Goal: Task Accomplishment & Management: Manage account settings

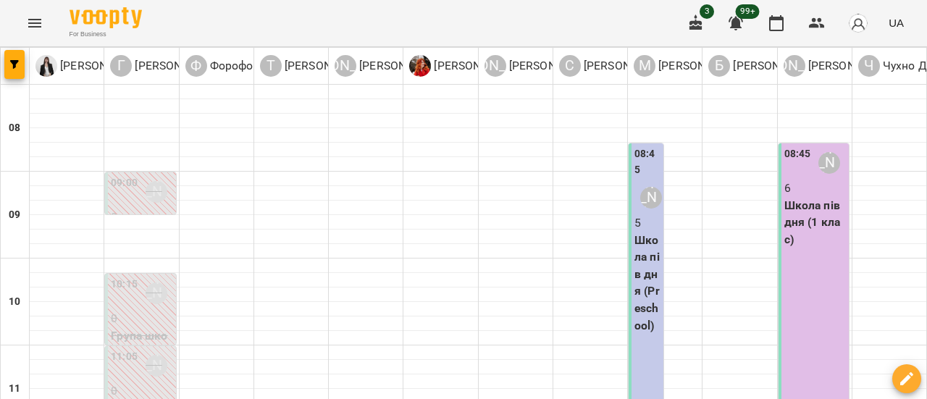
type input "**********"
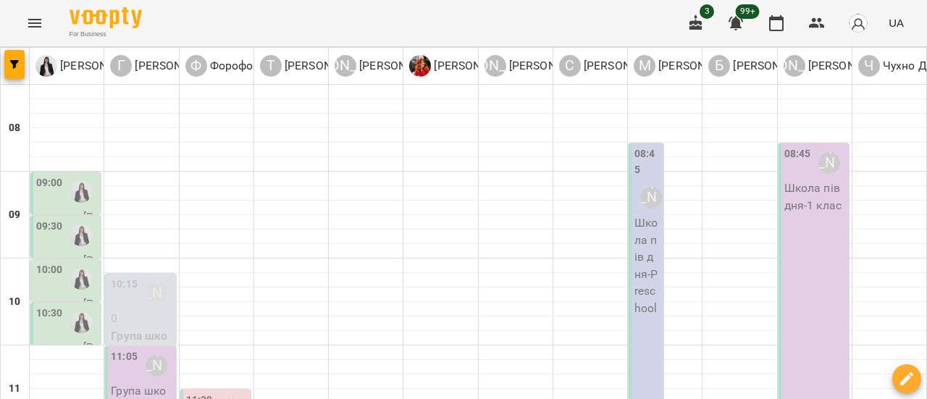
scroll to position [217, 0]
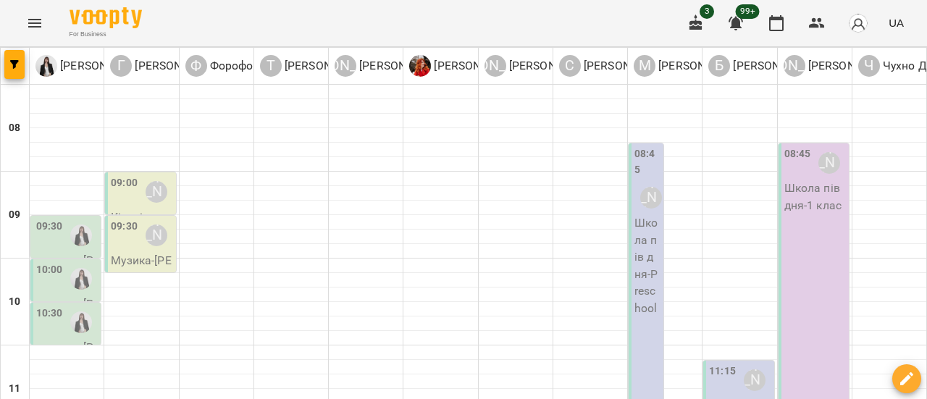
scroll to position [724, 0]
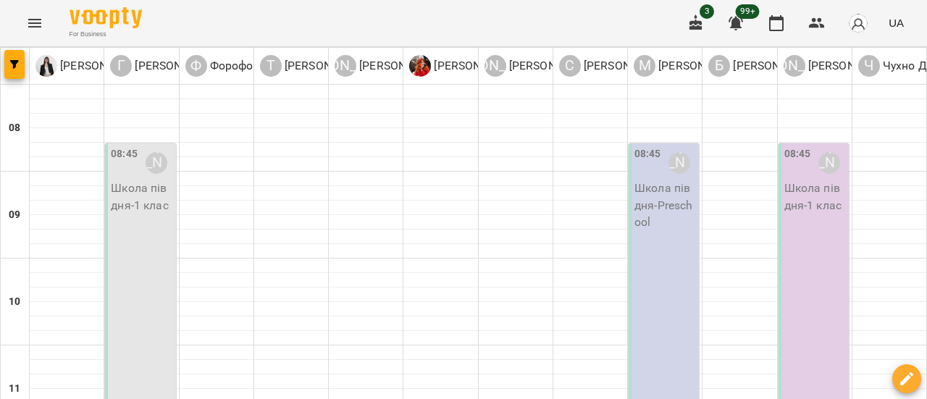
scroll to position [0, 0]
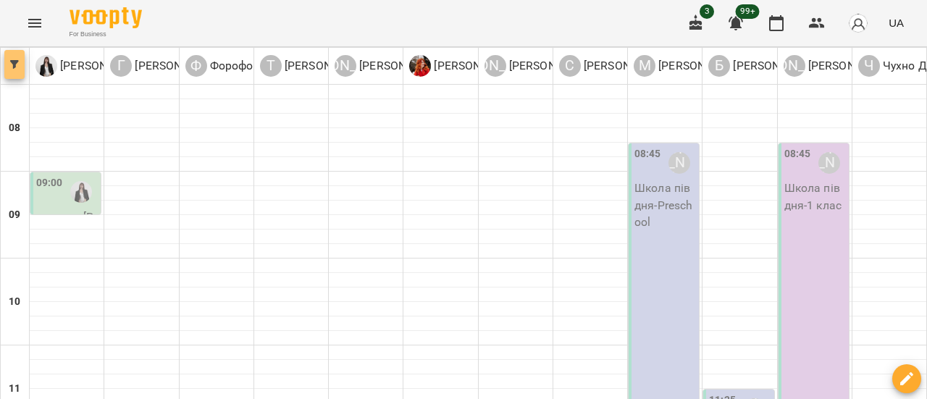
click at [9, 70] on button "button" at bounding box center [14, 64] width 20 height 29
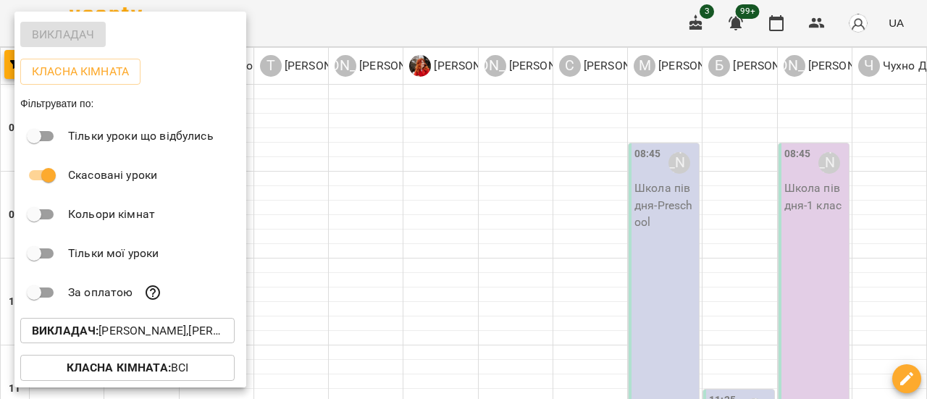
scroll to position [97, 0]
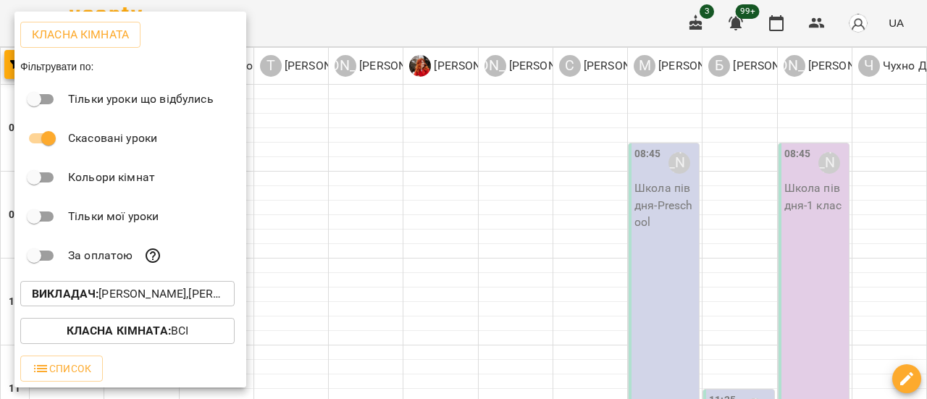
click at [112, 298] on p "Викладач : [PERSON_NAME],[PERSON_NAME],[PERSON_NAME],[PERSON_NAME],[PERSON_NAME…" at bounding box center [127, 293] width 191 height 17
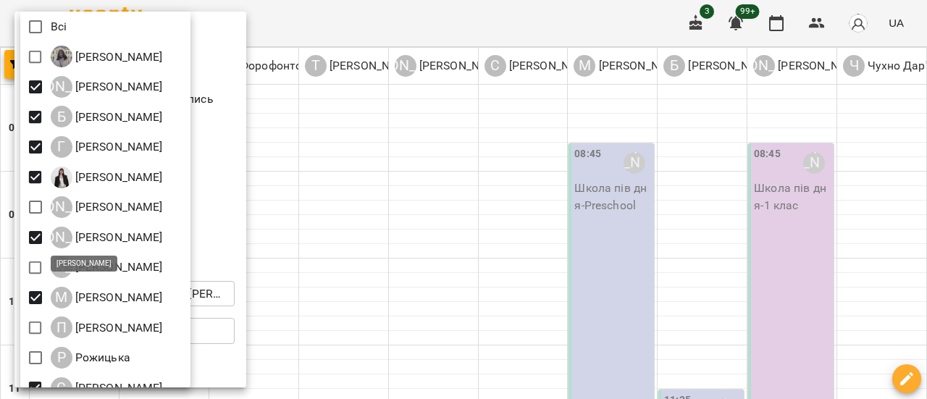
scroll to position [0, 0]
click at [286, 351] on div at bounding box center [463, 199] width 927 height 399
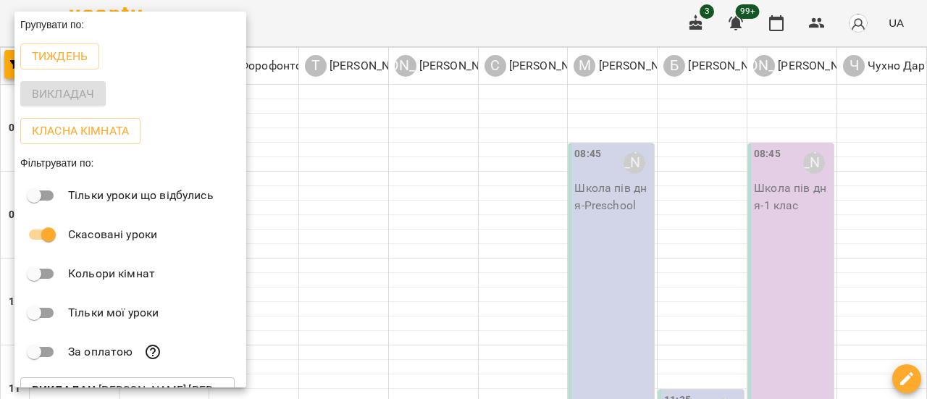
click at [313, 209] on div at bounding box center [463, 199] width 927 height 399
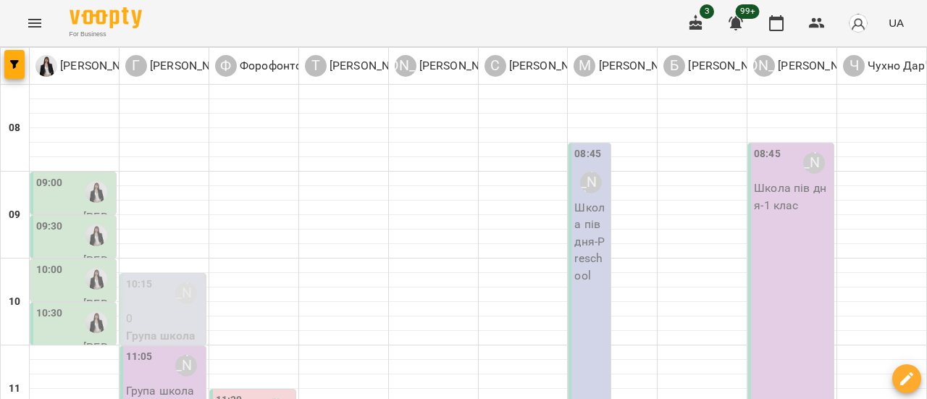
scroll to position [217, 0]
type input "**********"
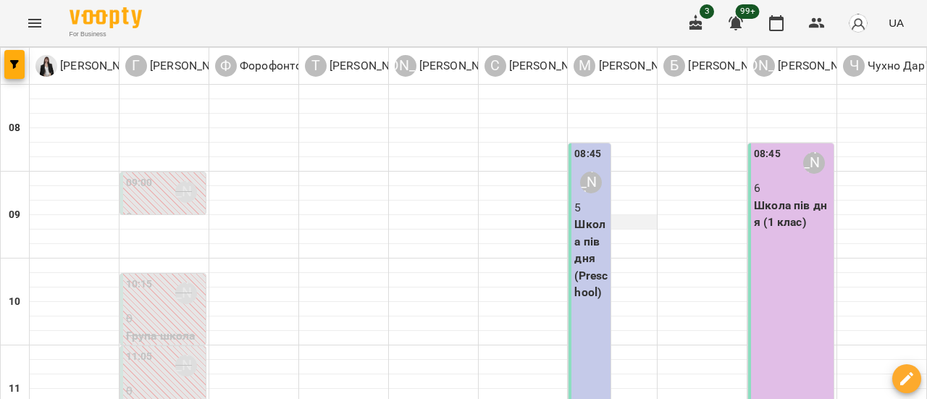
scroll to position [579, 0]
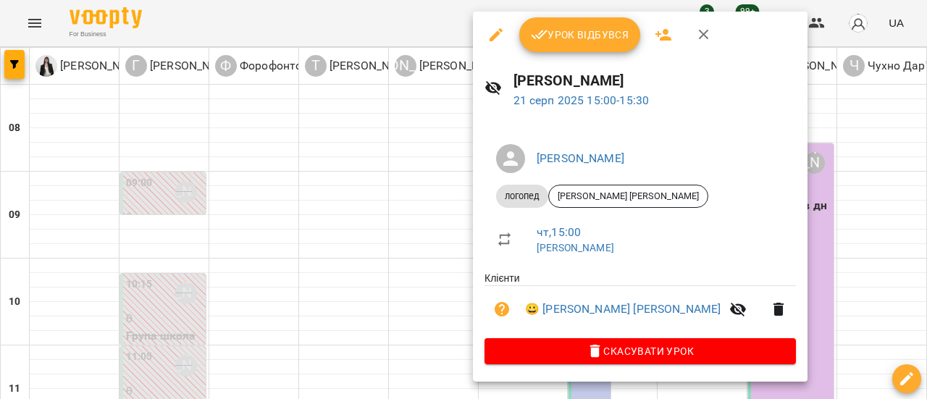
click at [704, 30] on icon "button" at bounding box center [703, 34] width 17 height 17
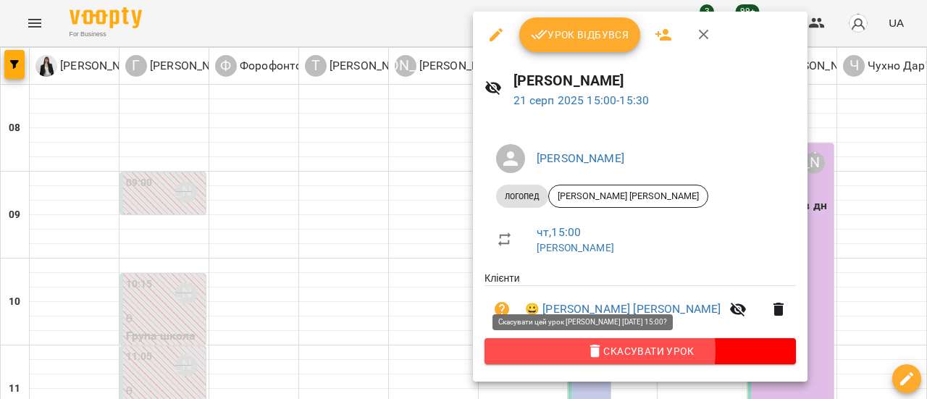
click at [588, 353] on span "Скасувати Урок" at bounding box center [640, 351] width 288 height 17
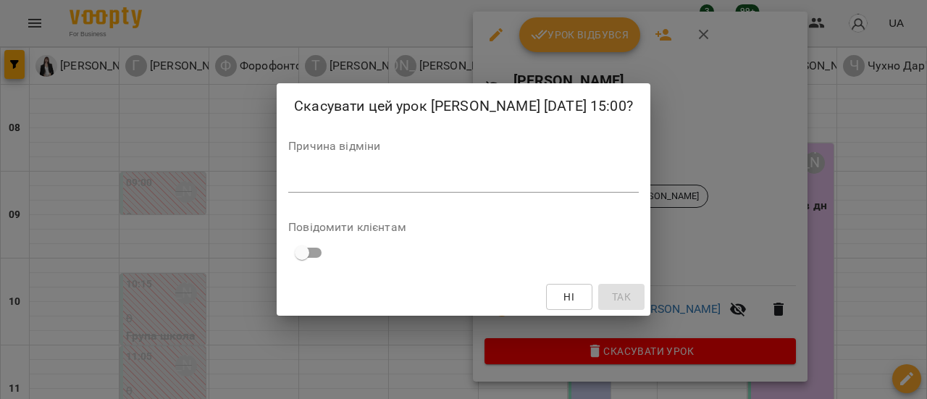
click at [289, 188] on textarea at bounding box center [463, 181] width 351 height 14
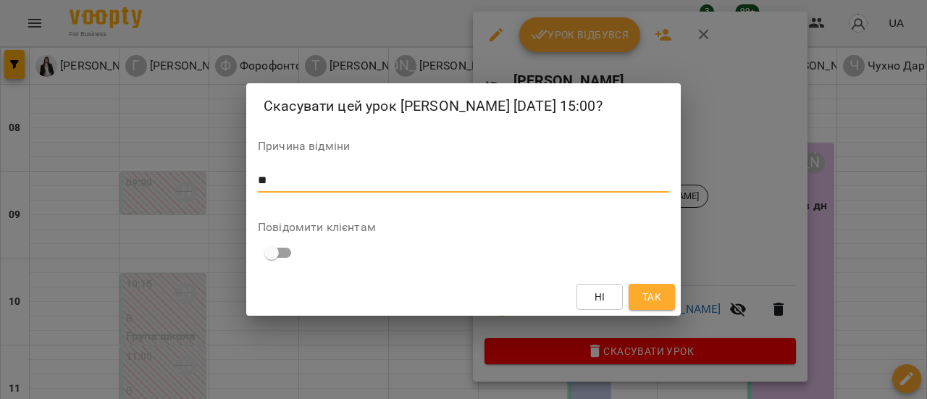
type textarea "*"
type textarea "**********"
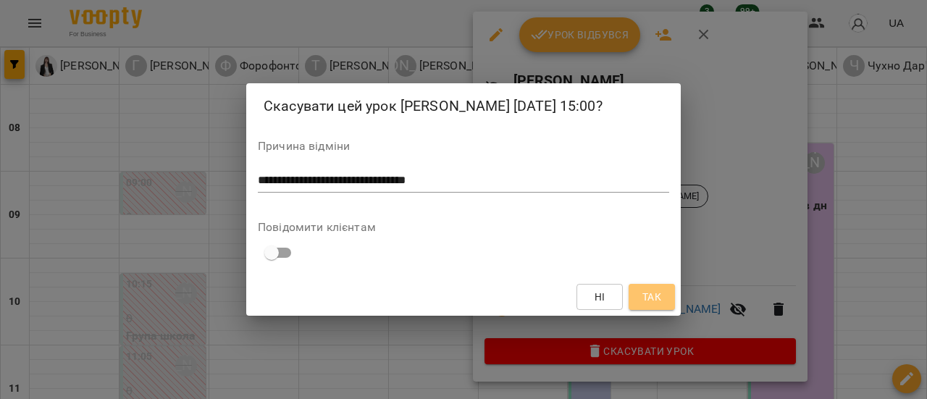
click at [665, 305] on button "Так" at bounding box center [652, 297] width 46 height 26
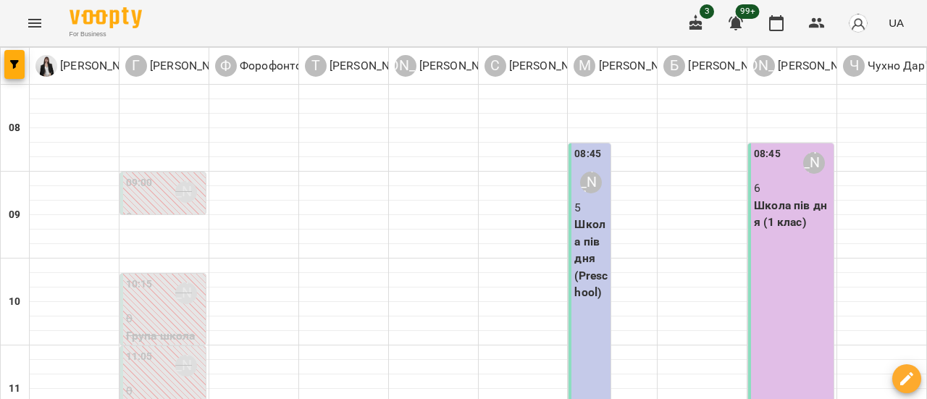
scroll to position [0, 0]
